Goal: Information Seeking & Learning: Learn about a topic

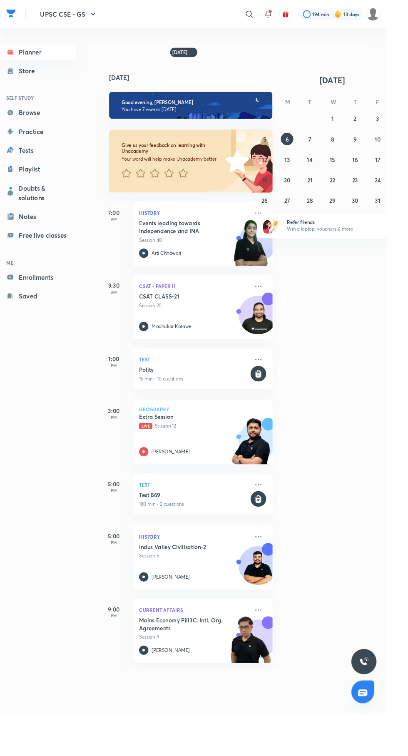
click at [263, 15] on icon at bounding box center [264, 15] width 10 height 10
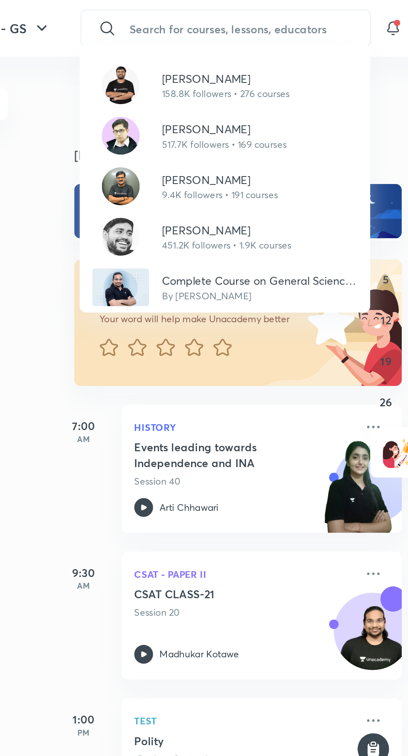
click at [179, 75] on p "517.7K followers • 169 courses" at bounding box center [195, 75] width 66 height 7
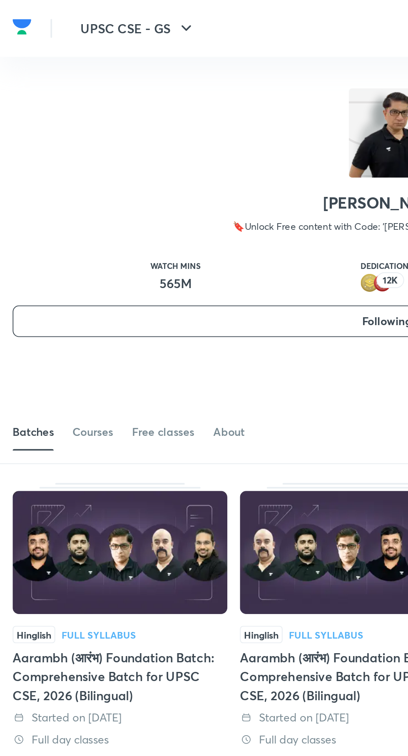
click at [46, 229] on div "Courses" at bounding box center [48, 228] width 21 height 8
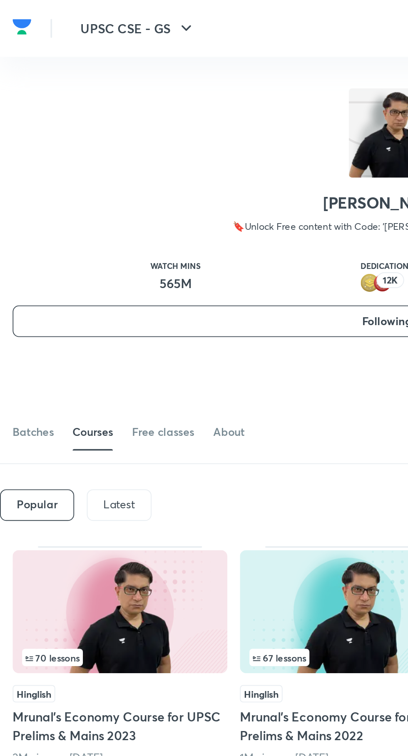
click at [63, 261] on div "Latest" at bounding box center [63, 266] width 34 height 17
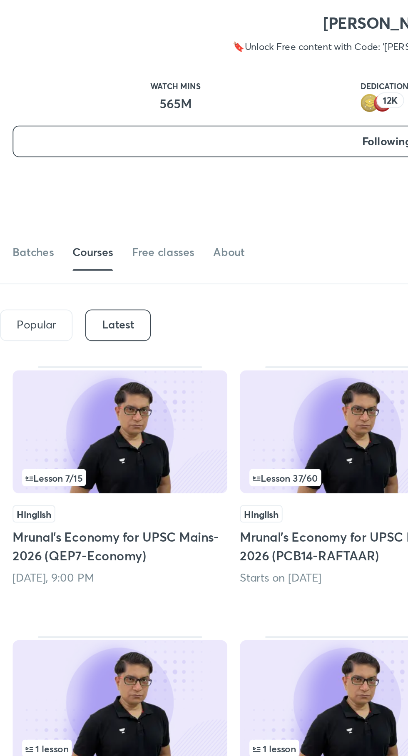
click at [182, 325] on img at bounding box center [183, 322] width 113 height 65
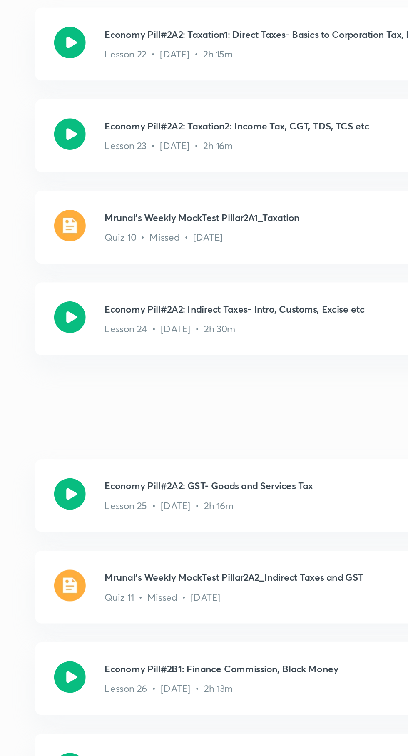
scroll to position [1993, 0]
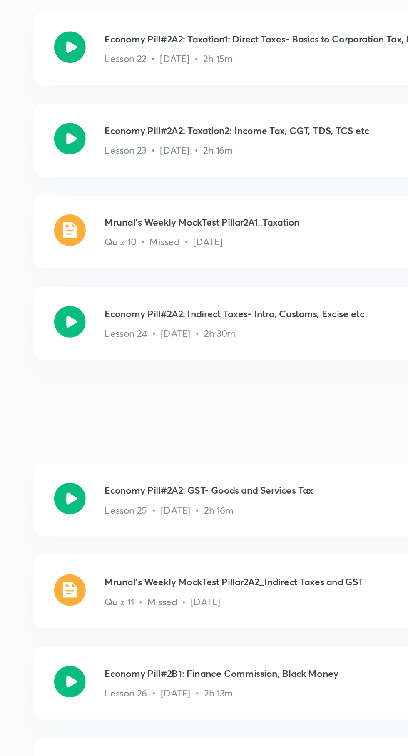
click at [157, 552] on icon at bounding box center [156, 559] width 17 height 17
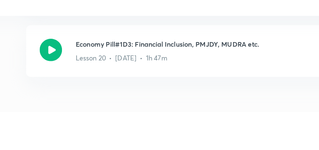
scroll to position [1975, 0]
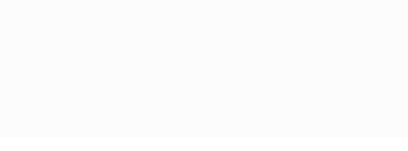
scroll to position [7, 0]
